Goal: Task Accomplishment & Management: Manage account settings

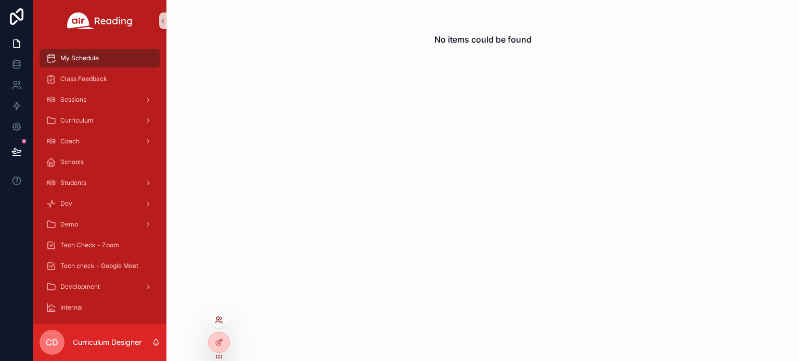
click at [216, 320] on icon at bounding box center [219, 320] width 8 height 8
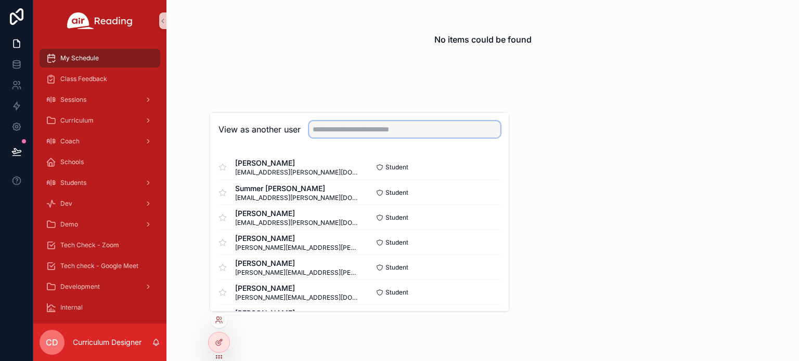
click at [334, 129] on input "text" at bounding box center [404, 129] width 191 height 17
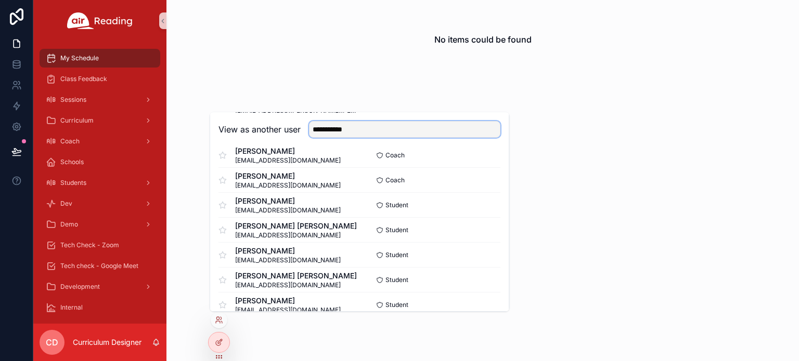
scroll to position [364, 0]
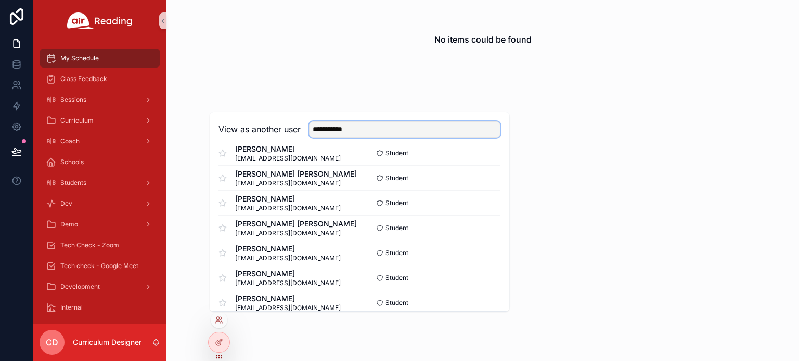
click at [362, 128] on input "**********" at bounding box center [404, 129] width 191 height 17
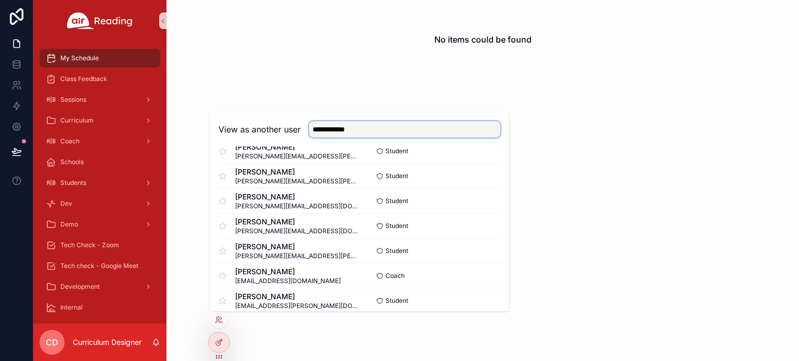
scroll to position [468, 0]
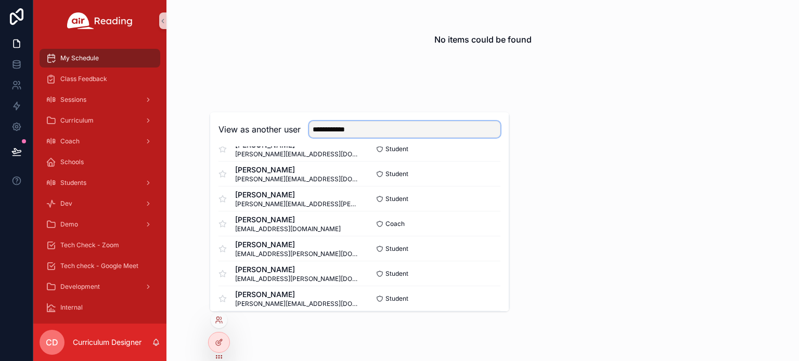
click at [369, 124] on input "**********" at bounding box center [404, 129] width 191 height 17
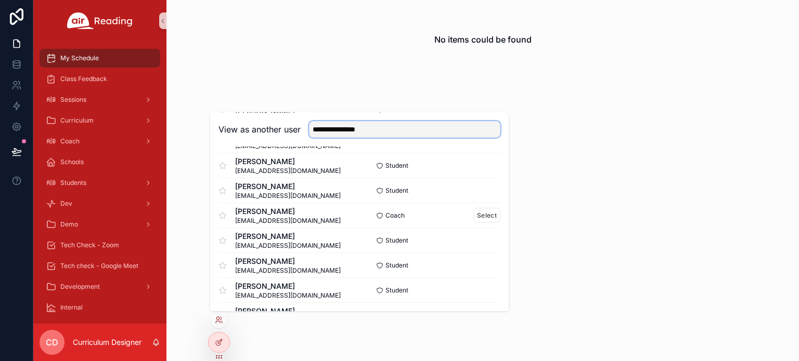
scroll to position [76, 0]
type input "**********"
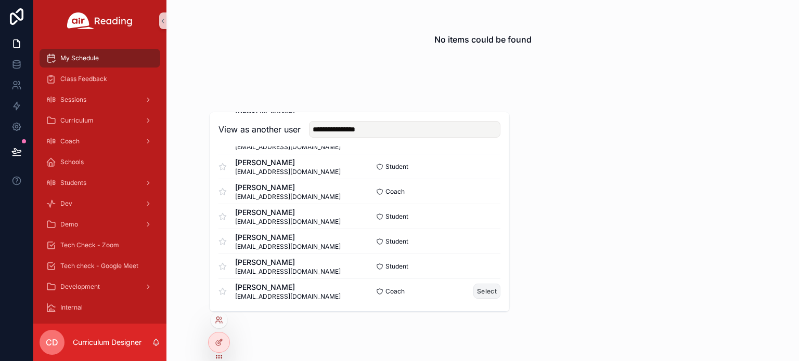
click at [475, 291] on button "Select" at bounding box center [486, 291] width 27 height 15
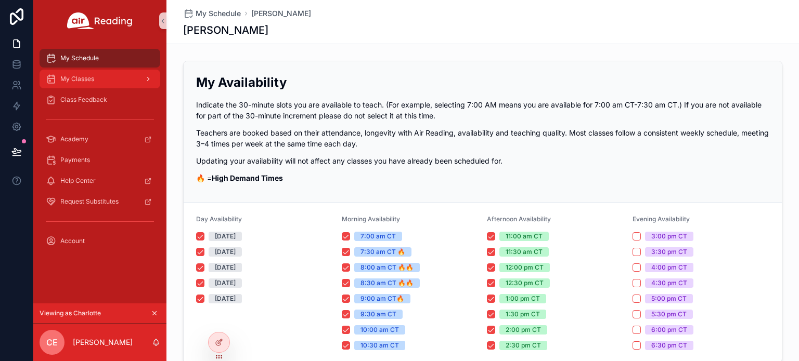
click at [99, 77] on div "My Classes" at bounding box center [100, 79] width 108 height 17
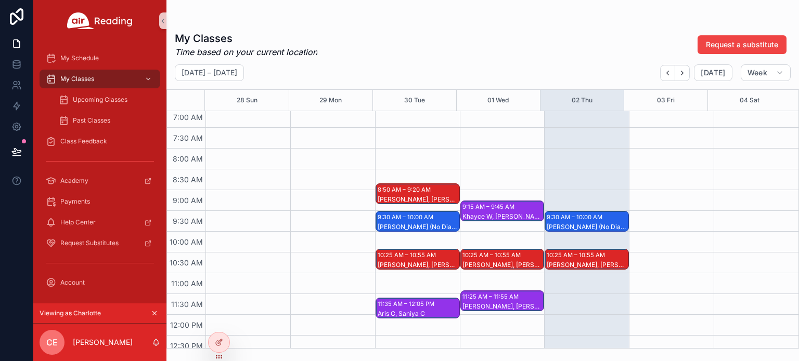
scroll to position [312, 0]
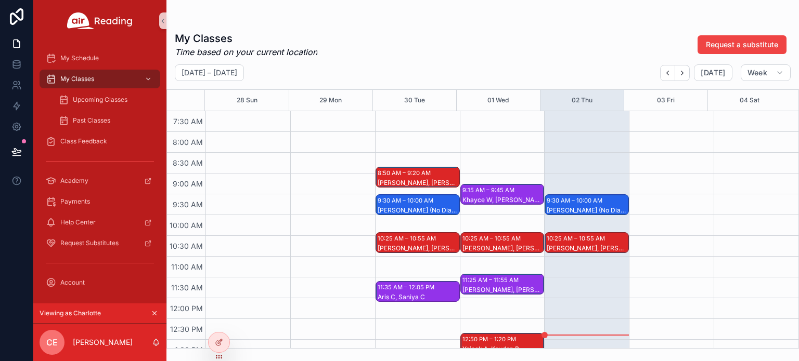
click at [405, 174] on div "8:50 AM – 9:20 AM" at bounding box center [406, 173] width 56 height 10
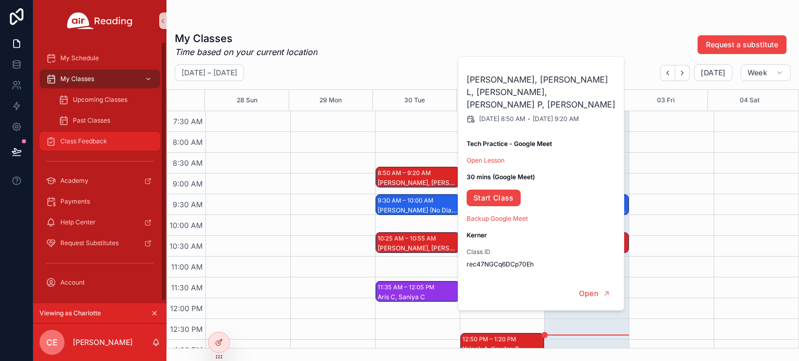
click at [106, 144] on span "Class Feedback" at bounding box center [83, 141] width 47 height 8
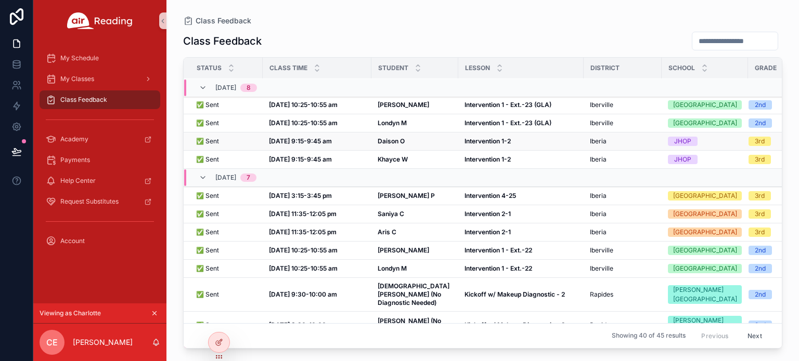
scroll to position [223, 0]
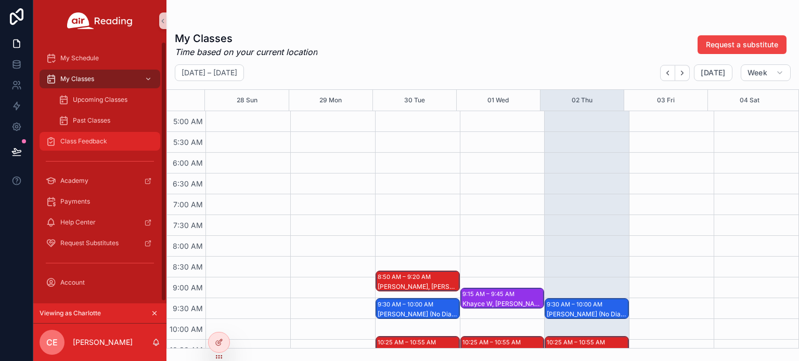
scroll to position [312, 0]
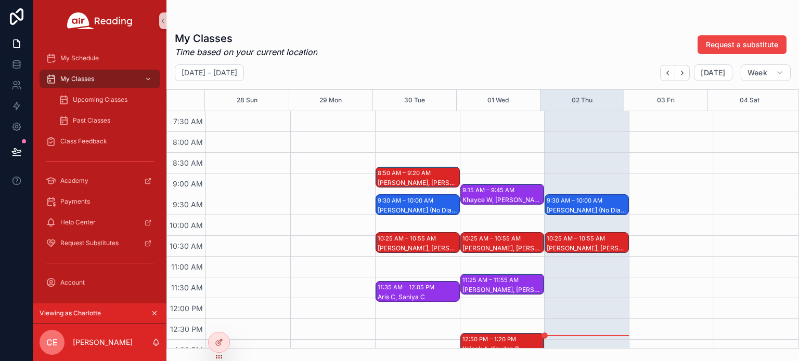
click at [398, 174] on div "8:50 AM – 9:20 AM" at bounding box center [406, 173] width 56 height 10
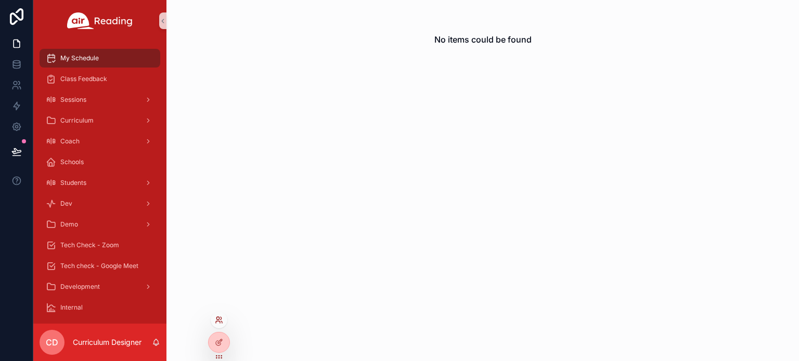
click at [219, 320] on icon at bounding box center [219, 320] width 8 height 8
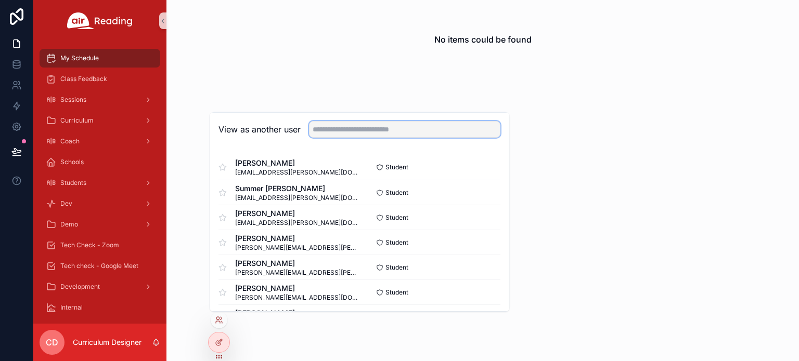
click at [362, 128] on input "text" at bounding box center [404, 129] width 191 height 17
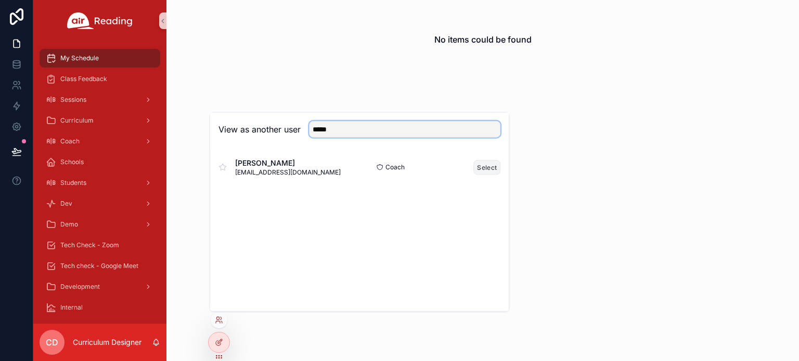
type input "*****"
click at [487, 166] on button "Select" at bounding box center [486, 167] width 27 height 15
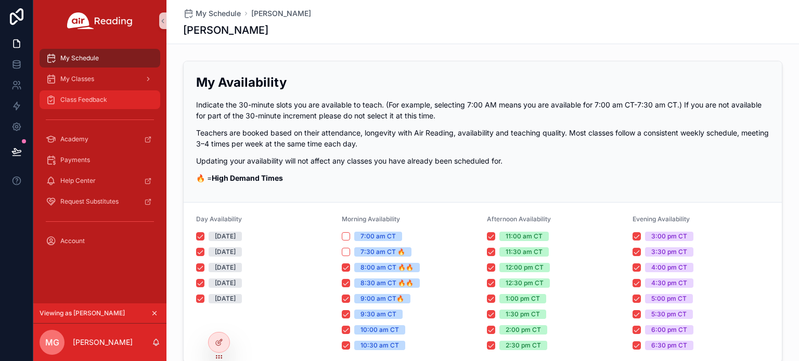
click at [71, 105] on div "Class Feedback" at bounding box center [100, 100] width 108 height 17
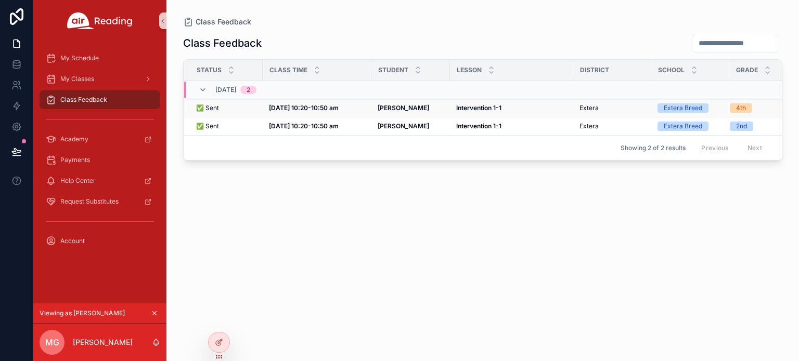
click at [294, 106] on strong "Oct 1, 10:20-10:50 am" at bounding box center [304, 108] width 70 height 8
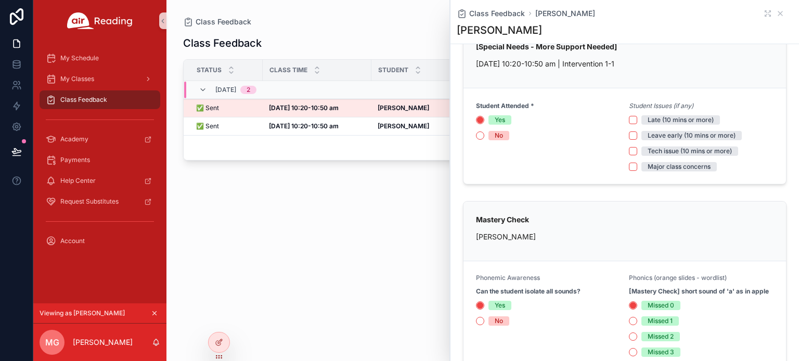
scroll to position [52, 0]
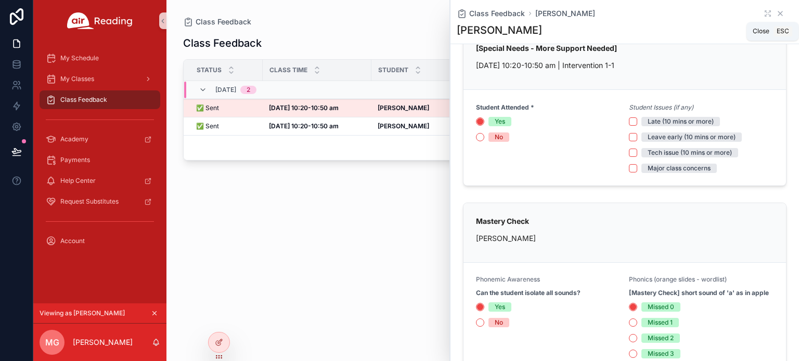
click at [778, 14] on icon "scrollable content" at bounding box center [780, 13] width 4 height 4
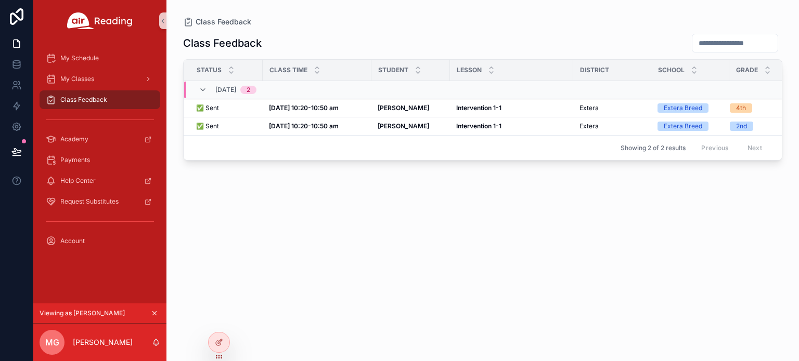
click at [91, 99] on span "Class Feedback" at bounding box center [83, 100] width 47 height 8
click at [89, 63] on div "My Schedule" at bounding box center [100, 58] width 108 height 17
